Goal: Task Accomplishment & Management: Complete application form

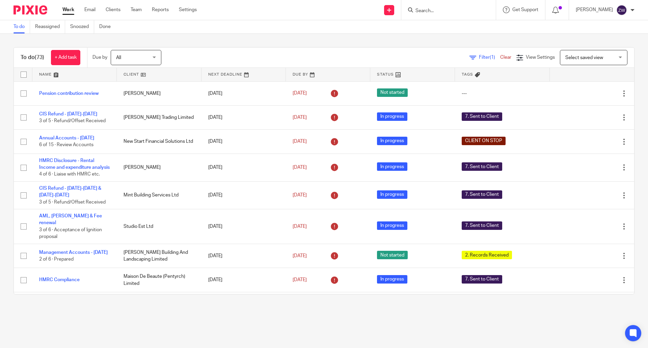
click at [218, 36] on div "To do (73) + Add task Due by All All Today Tomorrow This week Next week This mo…" at bounding box center [324, 171] width 648 height 274
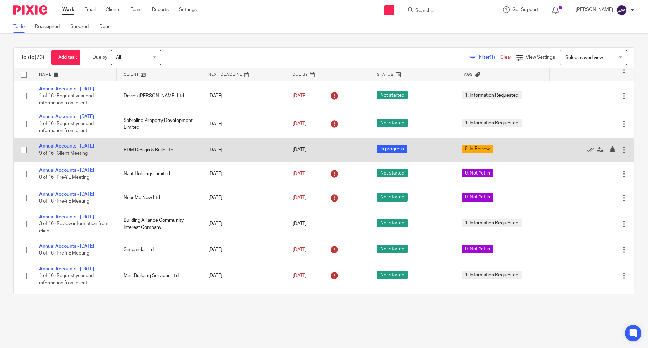
click at [72, 149] on link "Annual Accounts - May 2025" at bounding box center [66, 146] width 55 height 5
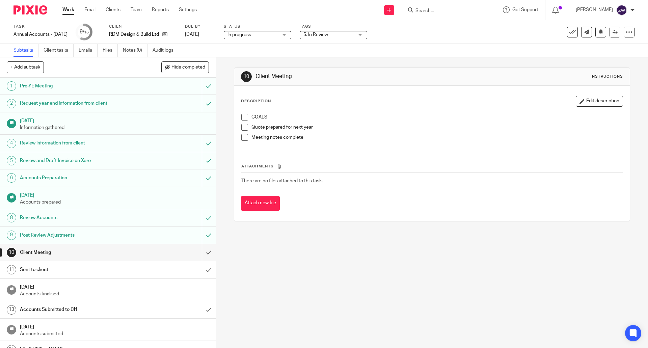
click at [350, 34] on span "5. In Review" at bounding box center [329, 34] width 51 height 7
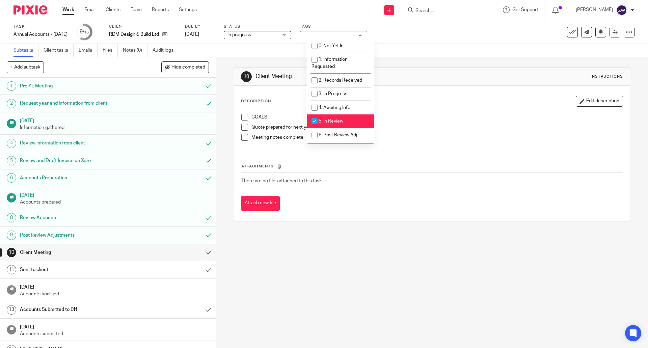
click at [342, 117] on li "5. In Review" at bounding box center [340, 121] width 67 height 14
checkbox input "false"
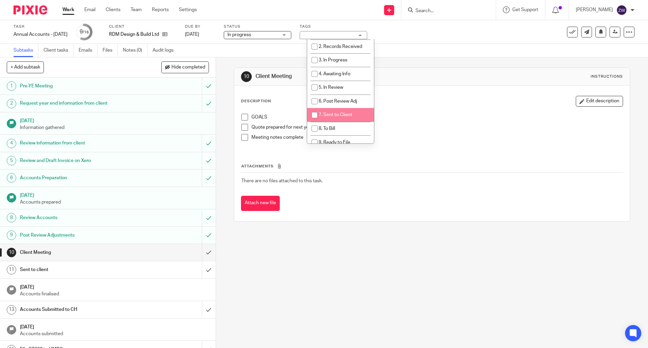
click at [342, 117] on span "7. Sent to Client" at bounding box center [336, 114] width 34 height 5
checkbox input "true"
click at [231, 158] on div "10 Client Meeting Instructions Description Edit description GOALS Quote prepare…" at bounding box center [432, 202] width 432 height 291
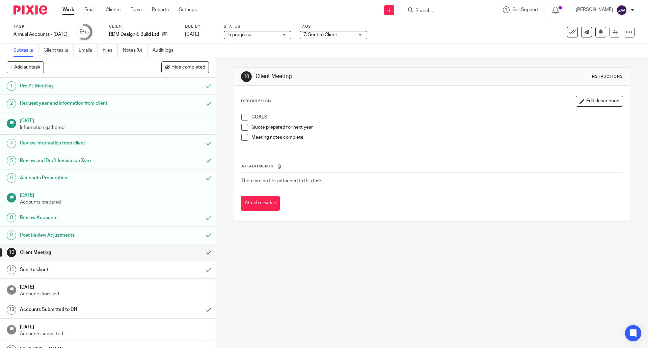
click at [32, 10] on img at bounding box center [31, 9] width 34 height 9
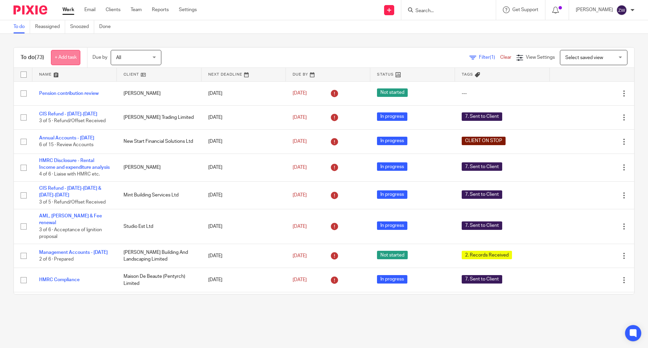
click at [71, 54] on link "+ Add task" at bounding box center [65, 57] width 29 height 15
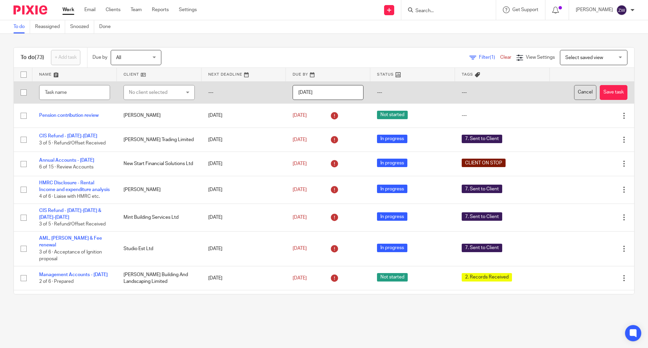
click at [574, 94] on button "Cancel" at bounding box center [585, 92] width 22 height 15
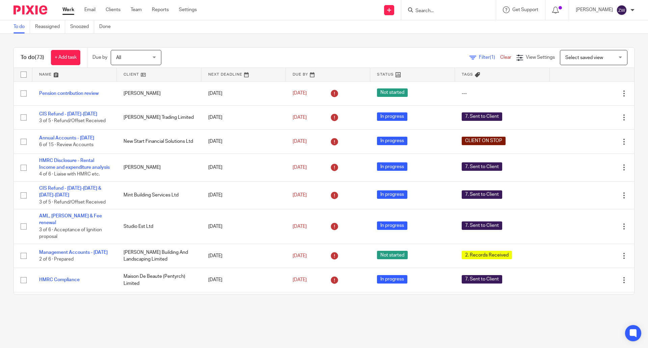
click at [438, 10] on input "Search" at bounding box center [445, 11] width 61 height 6
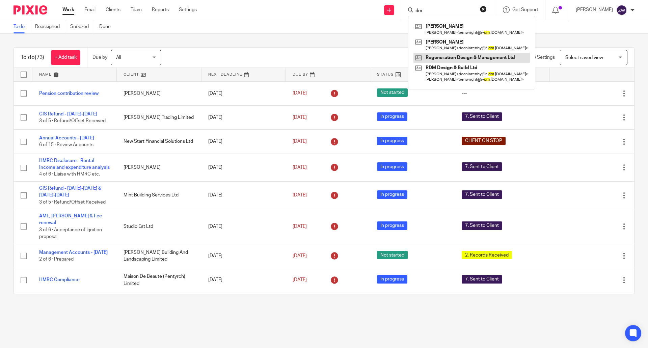
type input "dm"
click at [458, 6] on form "dm" at bounding box center [451, 10] width 72 height 8
drag, startPoint x: 444, startPoint y: 11, endPoint x: 480, endPoint y: 12, distance: 35.8
click at [451, 13] on input "dm" at bounding box center [445, 11] width 61 height 6
click at [487, 8] on form "dm" at bounding box center [451, 10] width 72 height 8
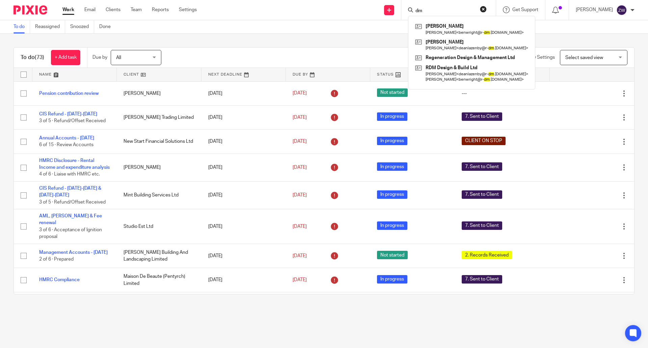
click at [487, 9] on button "reset" at bounding box center [483, 9] width 7 height 7
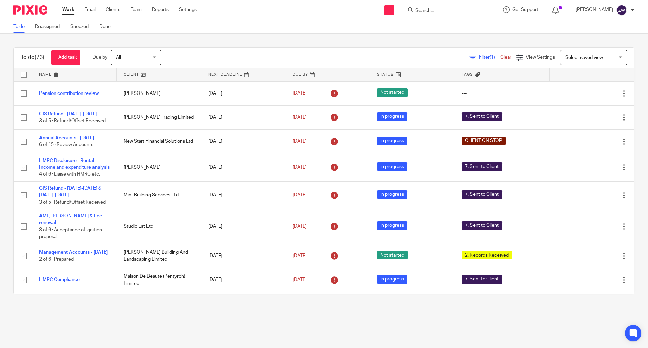
click at [467, 11] on input "Search" at bounding box center [445, 11] width 61 height 6
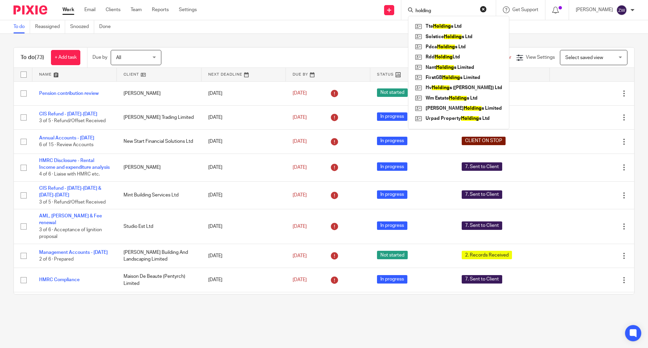
click button "submit" at bounding box center [0, 0] width 0 height 0
click at [462, 9] on input "holding" at bounding box center [445, 11] width 61 height 6
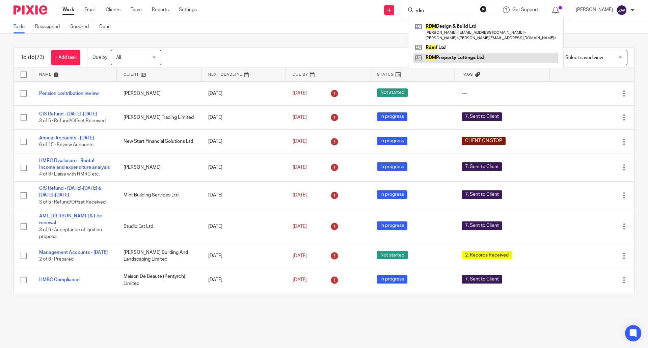
type input "rdm"
drag, startPoint x: 220, startPoint y: 38, endPoint x: 200, endPoint y: 38, distance: 20.6
click at [220, 38] on div "To do (73) + Add task Due by All All Today Tomorrow This week Next week This mo…" at bounding box center [324, 171] width 648 height 274
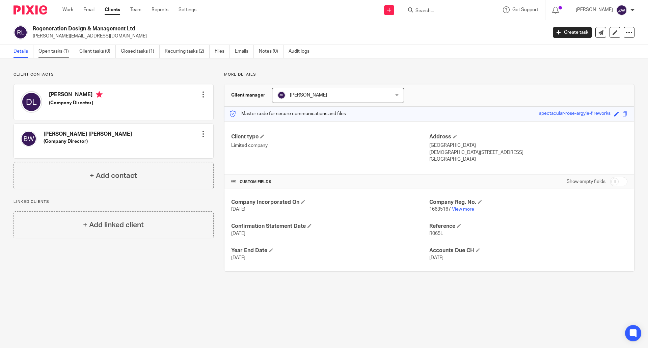
click at [53, 56] on link "Open tasks (1)" at bounding box center [56, 51] width 36 height 13
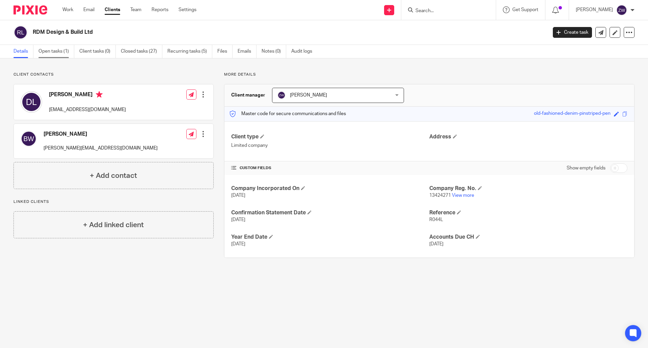
click at [65, 52] on link "Open tasks (1)" at bounding box center [56, 51] width 36 height 13
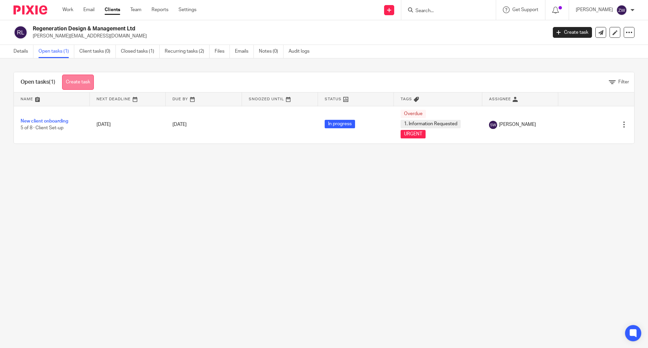
click at [74, 79] on link "Create task" at bounding box center [78, 82] width 32 height 15
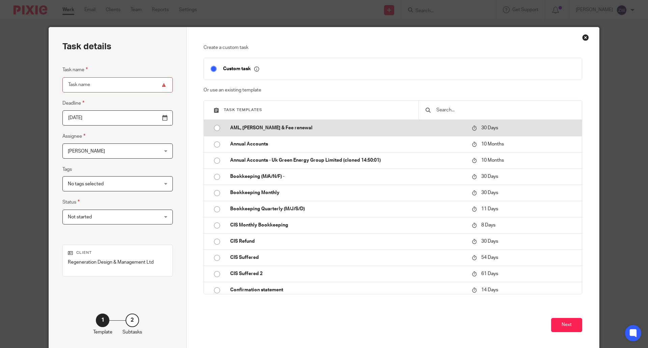
click at [215, 128] on input "radio" at bounding box center [217, 128] width 13 height 13
type input "[DATE]"
type input "AML, [PERSON_NAME] & Fee renewal"
checkbox input "false"
radio input "false"
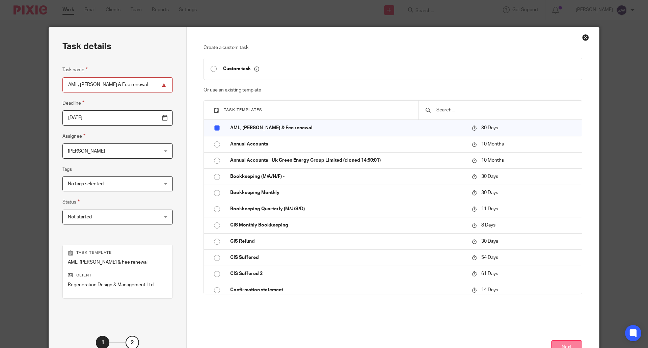
click at [554, 341] on button "Next" at bounding box center [566, 347] width 31 height 15
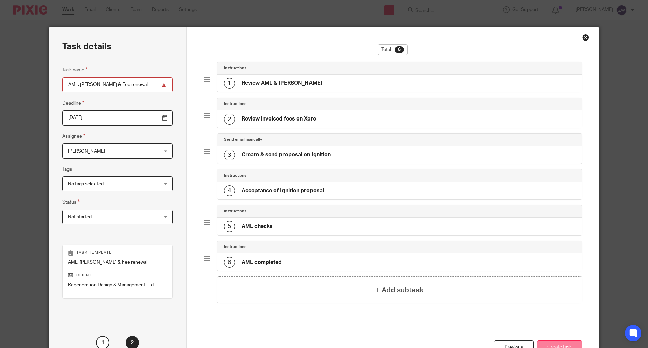
click at [567, 345] on button "Create task" at bounding box center [559, 347] width 45 height 15
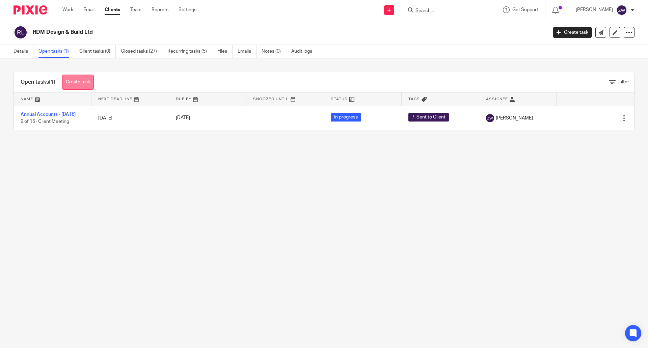
click at [86, 78] on link "Create task" at bounding box center [78, 82] width 32 height 15
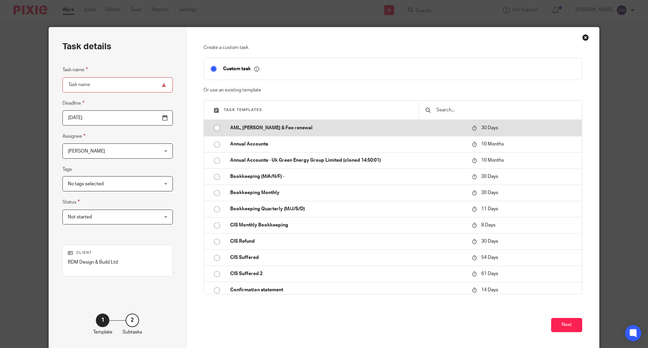
click at [291, 130] on p "AML, [PERSON_NAME] & Fee renewal" at bounding box center [347, 128] width 235 height 7
type input "[DATE]"
type input "AML, [PERSON_NAME] & Fee renewal"
checkbox input "false"
radio input "true"
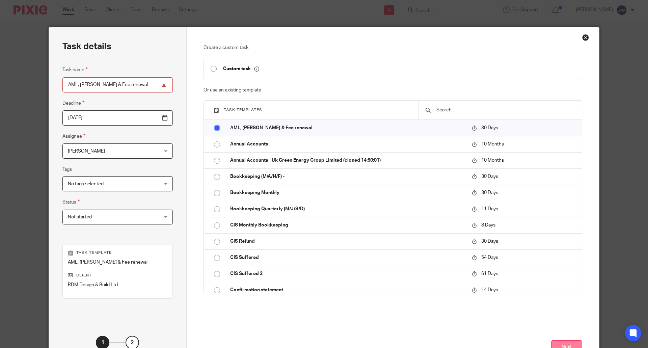
click at [562, 344] on button "Next" at bounding box center [566, 347] width 31 height 15
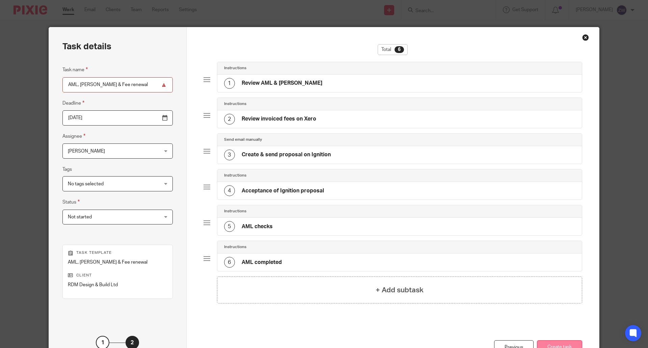
click at [578, 347] on button "Create task" at bounding box center [559, 347] width 45 height 15
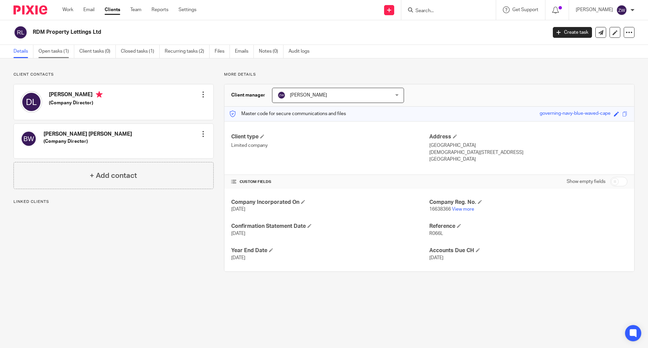
click at [60, 51] on link "Open tasks (1)" at bounding box center [56, 51] width 36 height 13
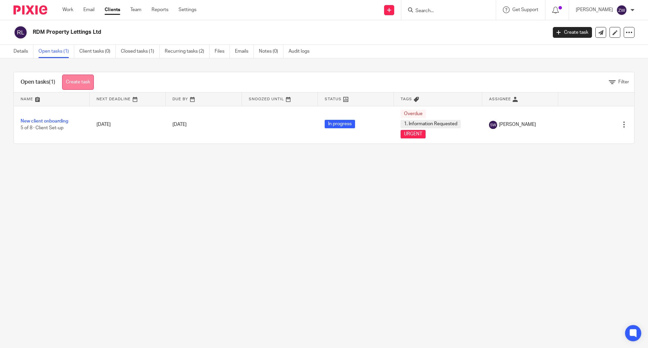
click at [77, 80] on link "Create task" at bounding box center [78, 82] width 32 height 15
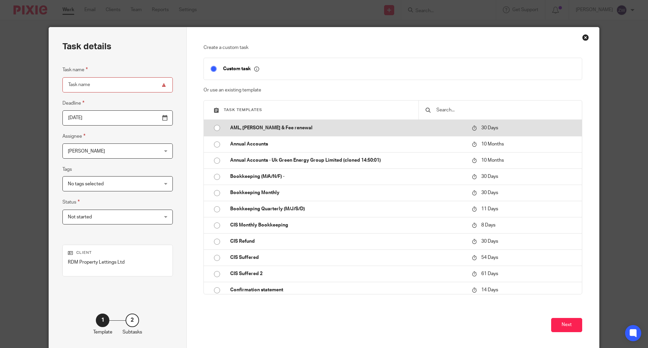
click at [249, 128] on p "AML, [PERSON_NAME] & Fee renewal" at bounding box center [347, 128] width 235 height 7
type input "2025-10-25"
type input "AML, [PERSON_NAME] & Fee renewal"
checkbox input "false"
radio input "true"
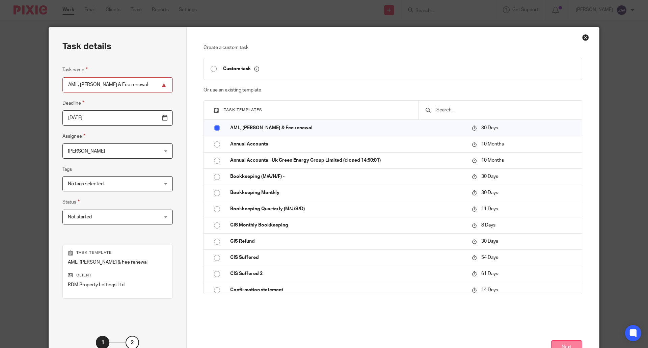
click at [567, 343] on button "Next" at bounding box center [566, 347] width 31 height 15
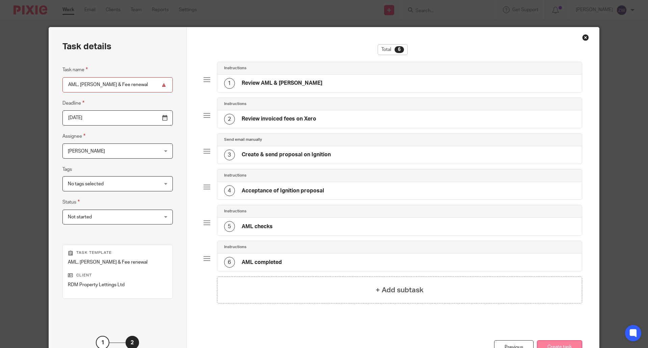
click at [561, 343] on button "Create task" at bounding box center [559, 347] width 45 height 15
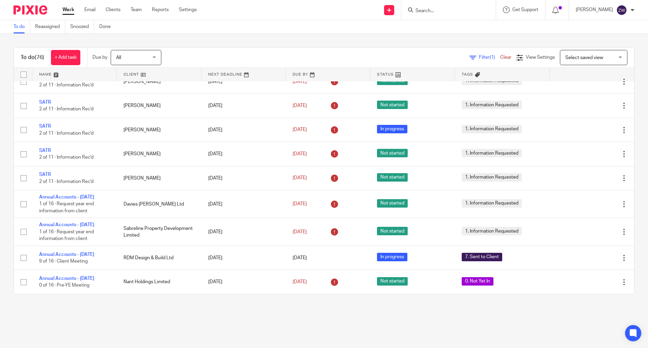
scroll to position [979, 0]
